Goal: Communication & Community: Answer question/provide support

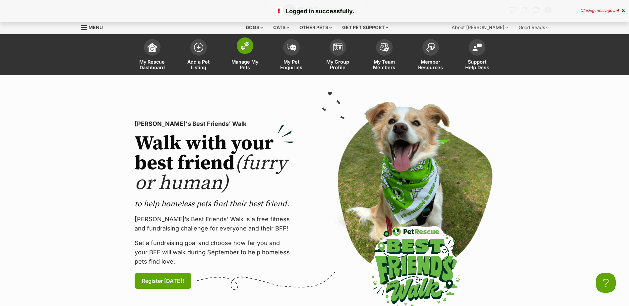
click at [241, 49] on img at bounding box center [244, 45] width 9 height 9
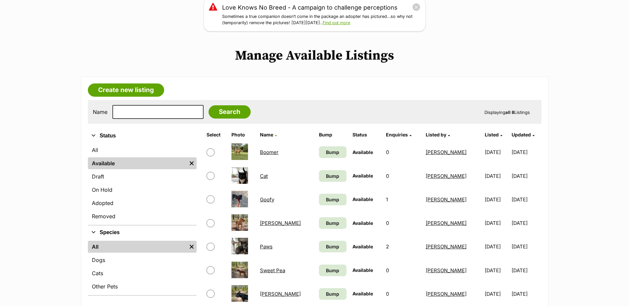
scroll to position [133, 0]
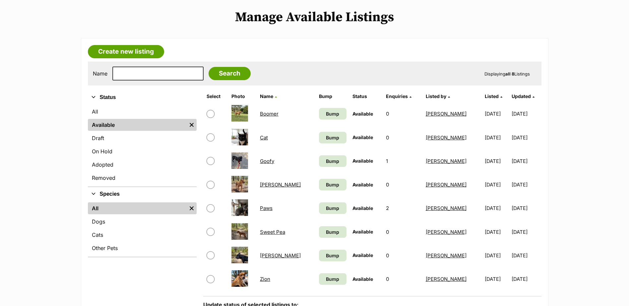
click at [268, 161] on link "Goofy" at bounding box center [267, 161] width 14 height 6
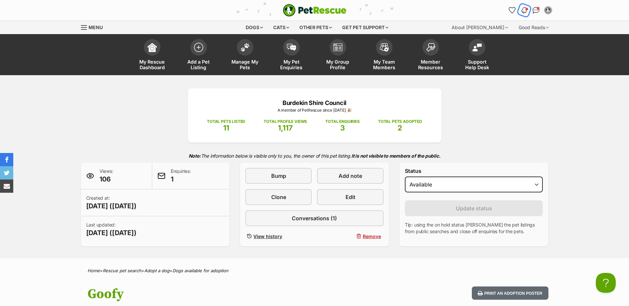
click at [525, 10] on span "Notifications" at bounding box center [526, 8] width 3 height 3
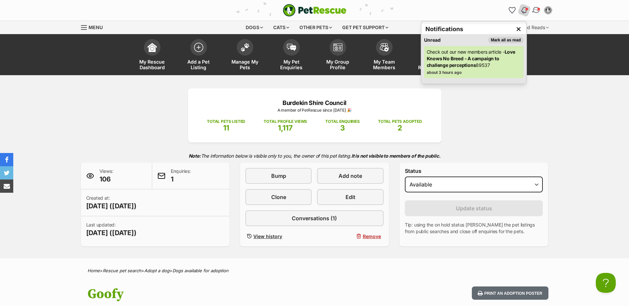
click at [534, 10] on img "Conversations" at bounding box center [535, 10] width 9 height 9
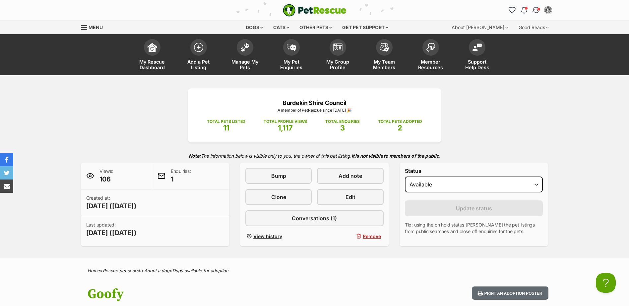
click at [534, 10] on img "Conversations" at bounding box center [535, 10] width 9 height 9
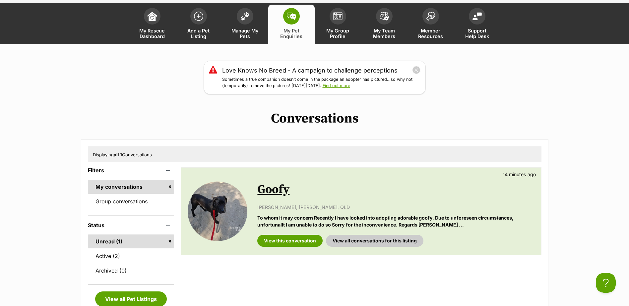
scroll to position [66, 0]
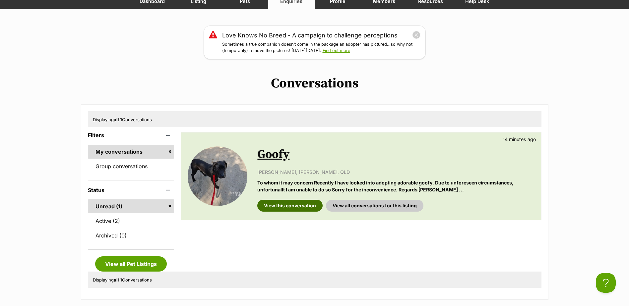
click at [302, 206] on link "View this conversation" at bounding box center [289, 206] width 65 height 12
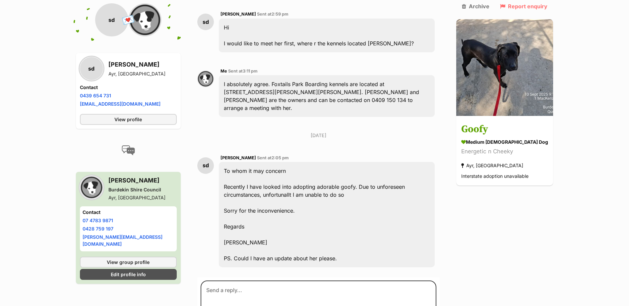
scroll to position [729, 0]
click at [241, 280] on textarea at bounding box center [319, 300] width 236 height 40
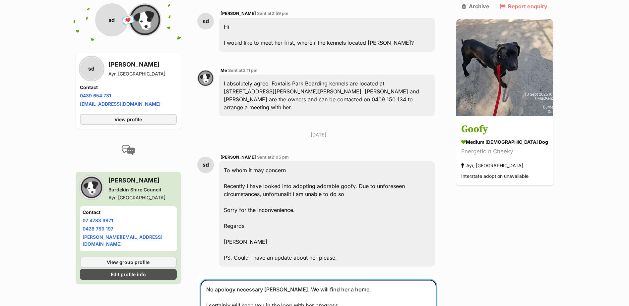
type textarea "No apology necessary [PERSON_NAME]. We will find her a home. I certainly will k…"
